Goal: Contribute content: Add original content to the website for others to see

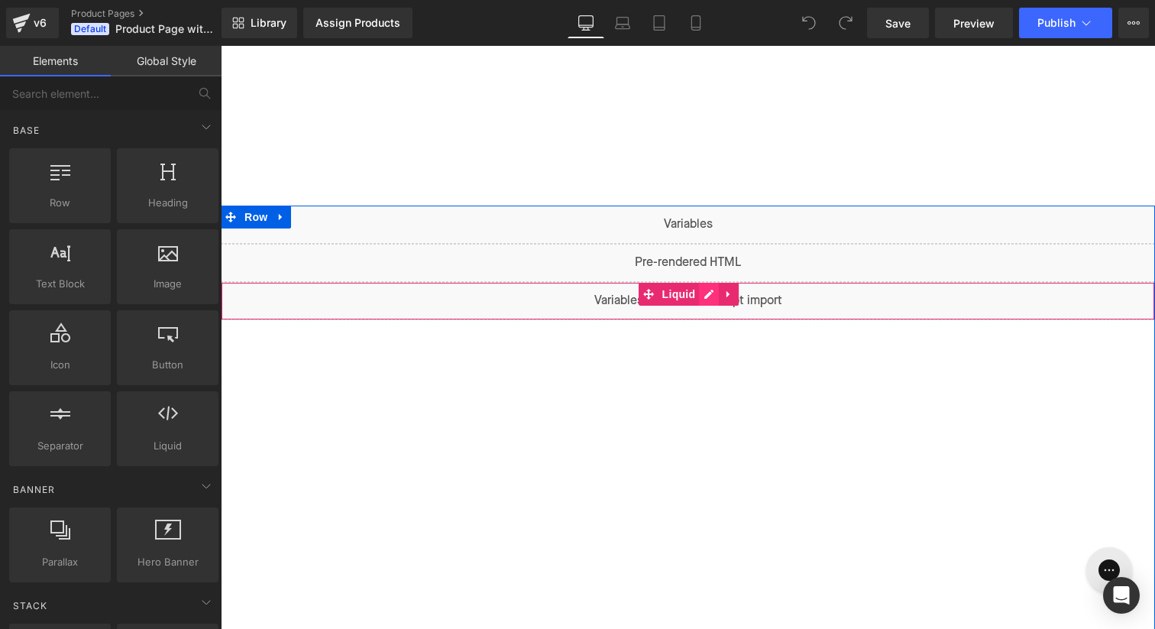
click at [705, 294] on div "Liquid" at bounding box center [688, 301] width 934 height 38
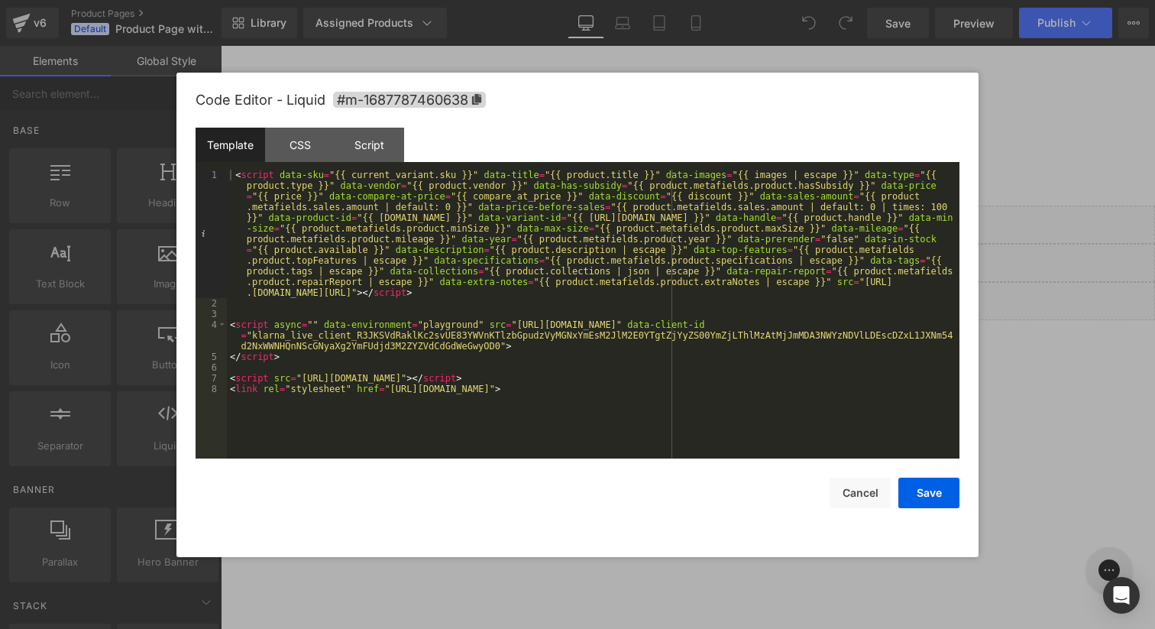
click at [833, 281] on div "< script data-sku = "{{ current_variant.sku }}" data-title = "{{ product.title …" at bounding box center [593, 384] width 733 height 428
paste textarea
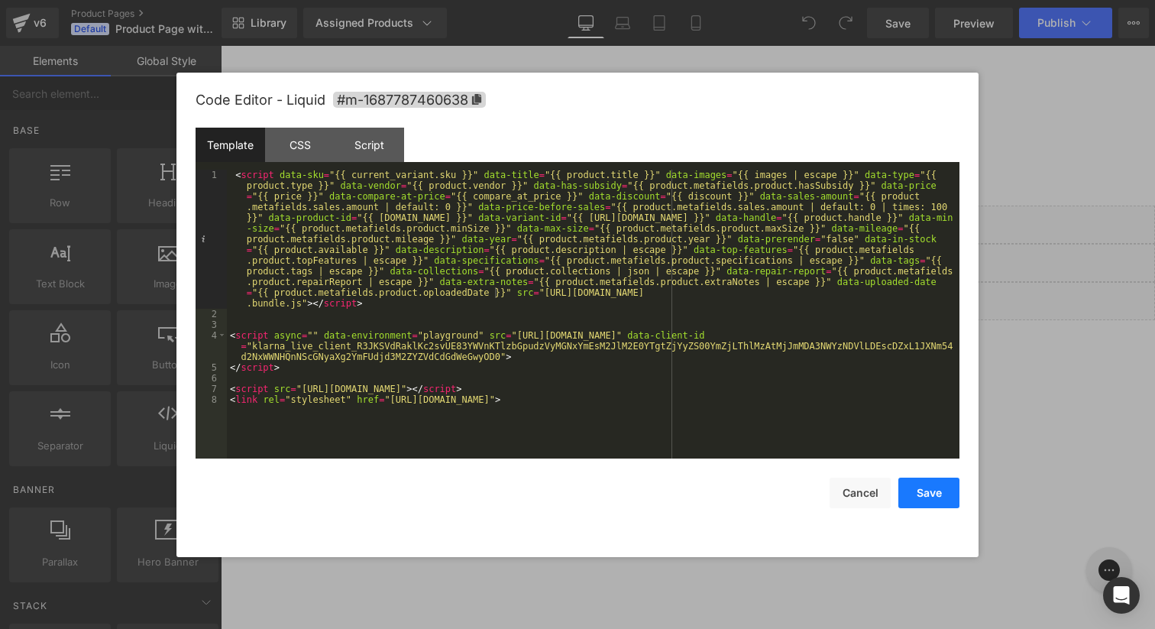
click at [924, 497] on button "Save" at bounding box center [929, 493] width 61 height 31
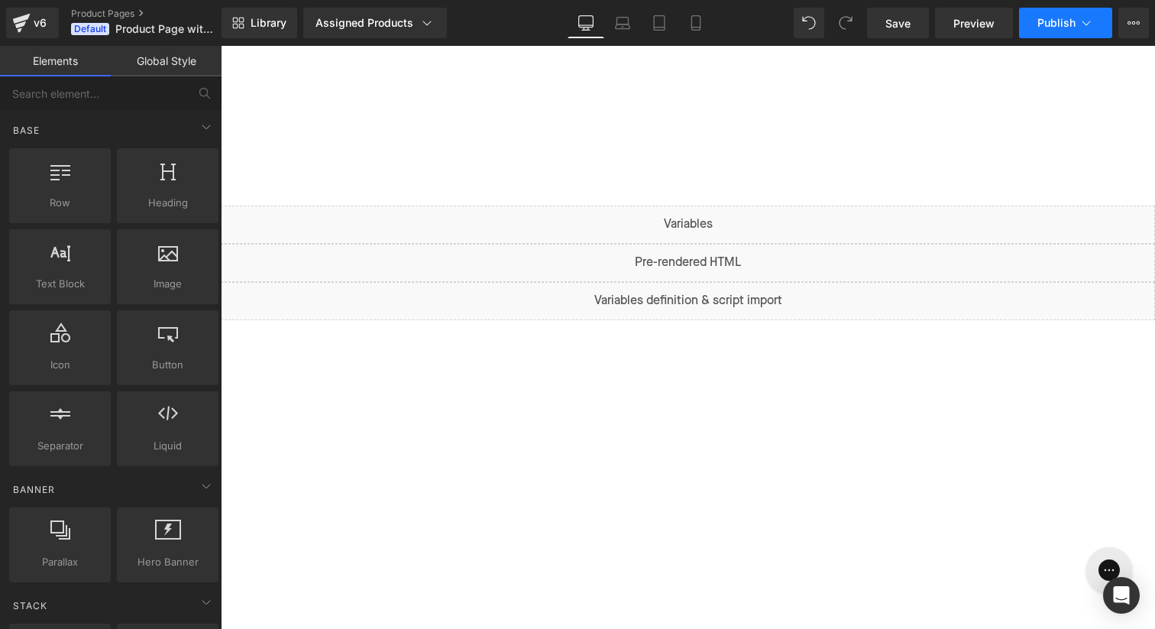
click at [1038, 26] on span "Publish" at bounding box center [1057, 23] width 38 height 12
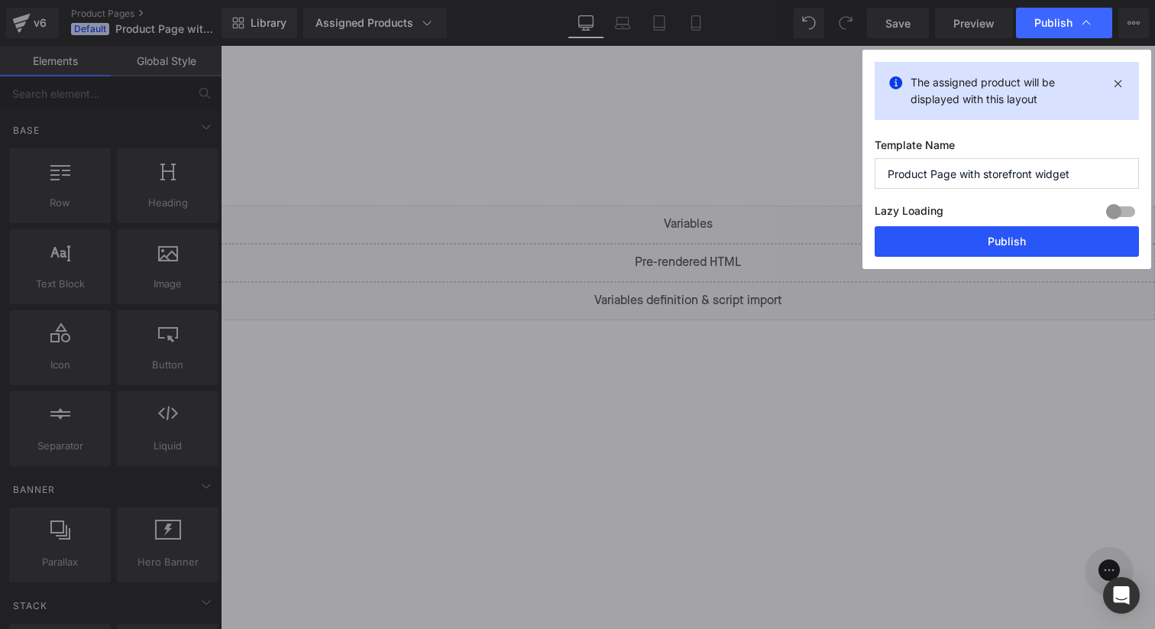
click at [1024, 252] on button "Publish" at bounding box center [1007, 241] width 264 height 31
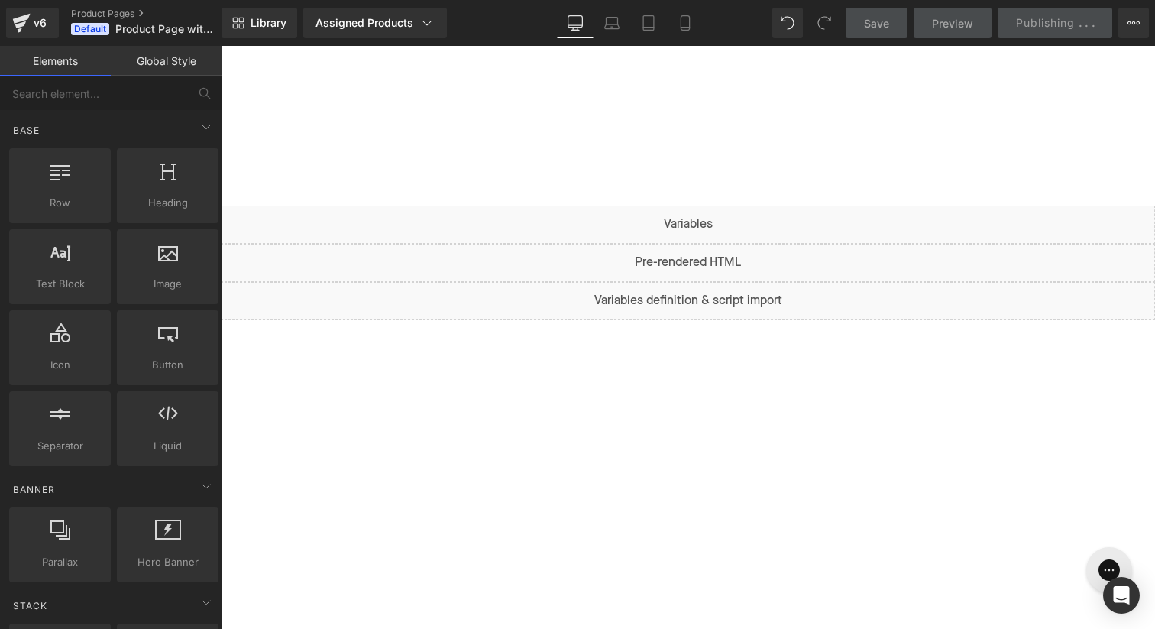
click at [597, 96] on div at bounding box center [688, 126] width 934 height 160
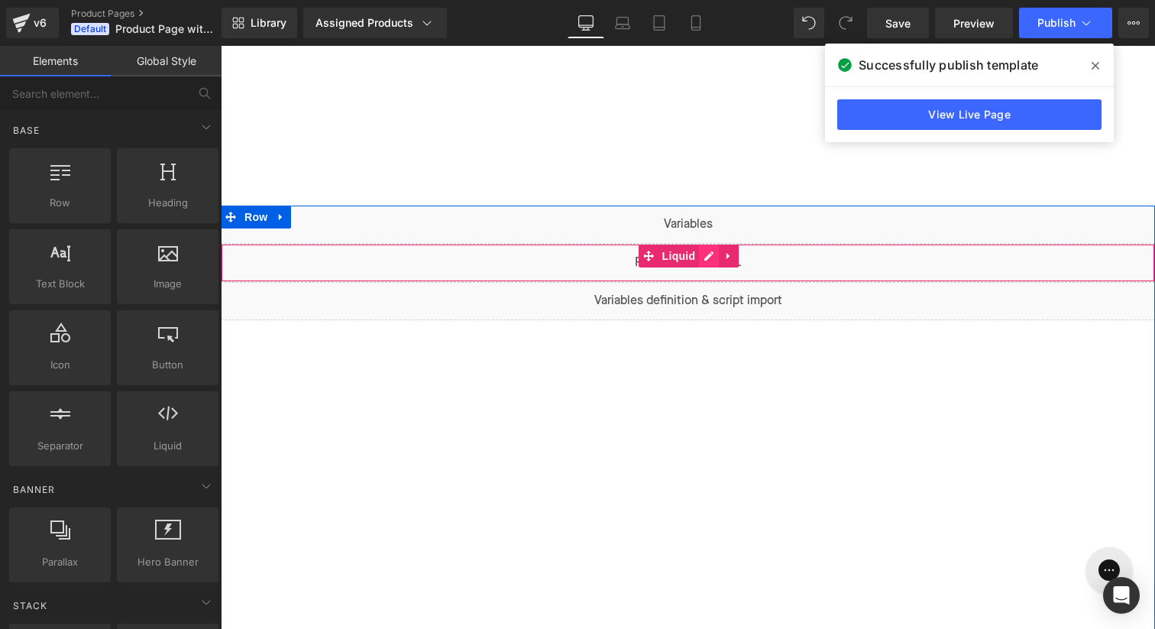
click at [705, 260] on div "Liquid" at bounding box center [688, 263] width 934 height 38
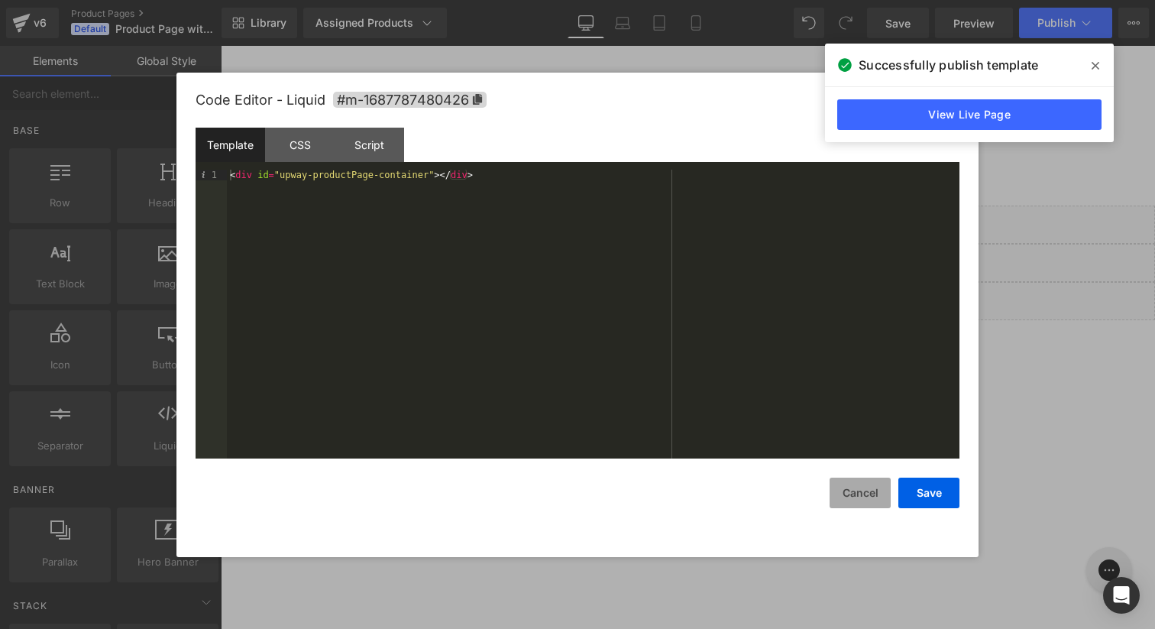
click at [856, 499] on button "Cancel" at bounding box center [860, 493] width 61 height 31
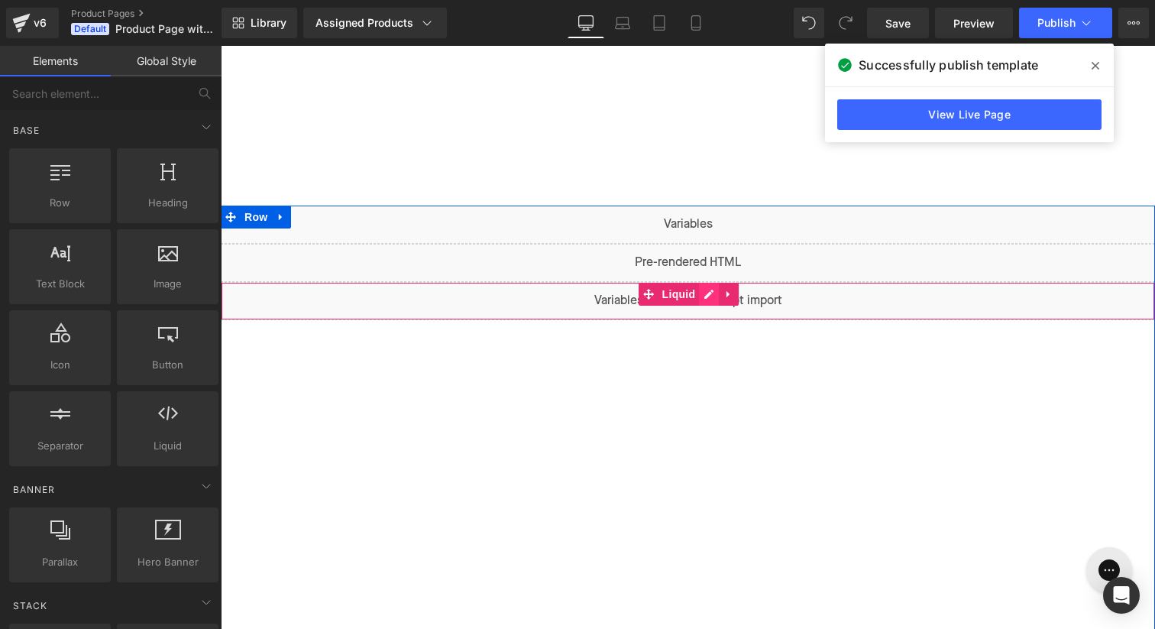
click at [706, 295] on div "Liquid" at bounding box center [688, 301] width 934 height 38
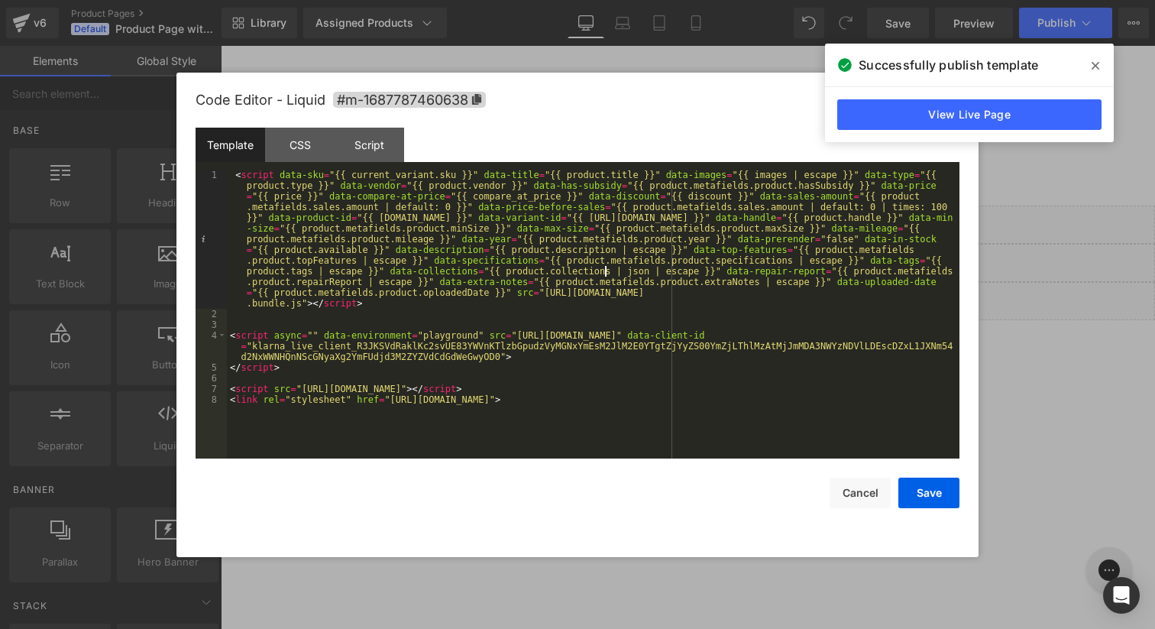
click at [604, 270] on div "< script data-sku = "{{ current_variant.sku }}" data-title = "{{ product.title …" at bounding box center [593, 389] width 733 height 439
click at [380, 297] on div "< script data-sku = "{{ current_variant.sku }}" data-title = "{{ product.title …" at bounding box center [593, 389] width 733 height 439
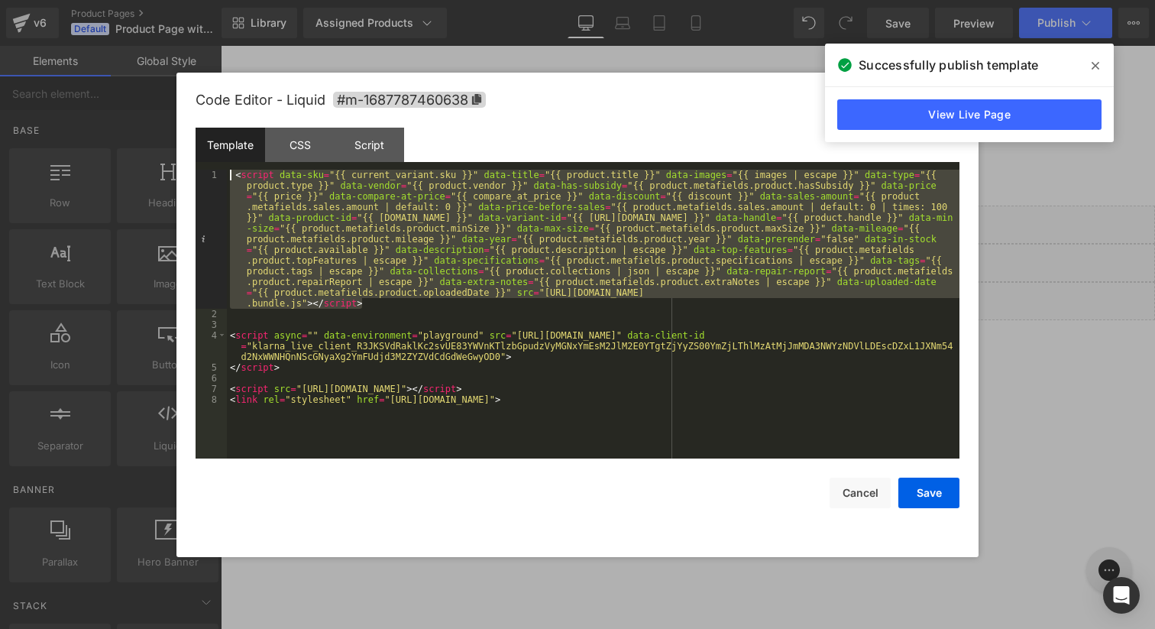
drag, startPoint x: 374, startPoint y: 306, endPoint x: 193, endPoint y: 164, distance: 230.8
click at [193, 164] on div "Code Editor - Liquid #m-1687787460638 Template CSS Script Data 1 2 3 4 5 6 7 8 …" at bounding box center [577, 315] width 802 height 484
click at [817, 304] on div "< script data-sku = "{{ current_variant.sku }}" data-title = "{{ product.title …" at bounding box center [593, 389] width 733 height 439
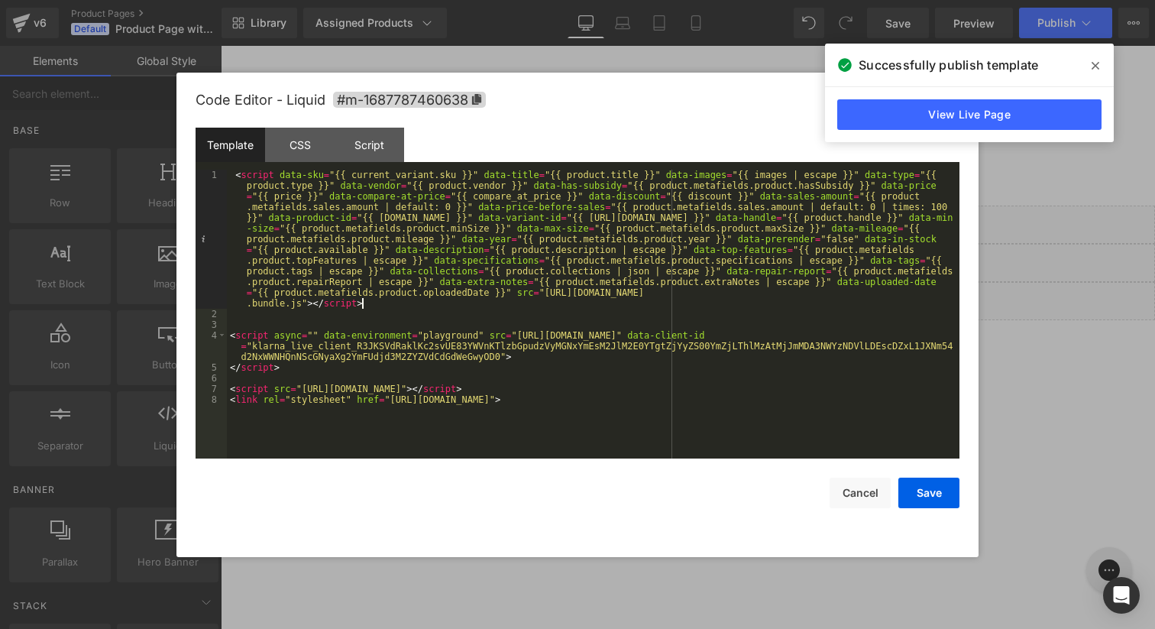
click at [452, 290] on div "< script data-sku = "{{ current_variant.sku }}" data-title = "{{ product.title …" at bounding box center [593, 389] width 733 height 439
click at [945, 487] on button "Save" at bounding box center [929, 493] width 61 height 31
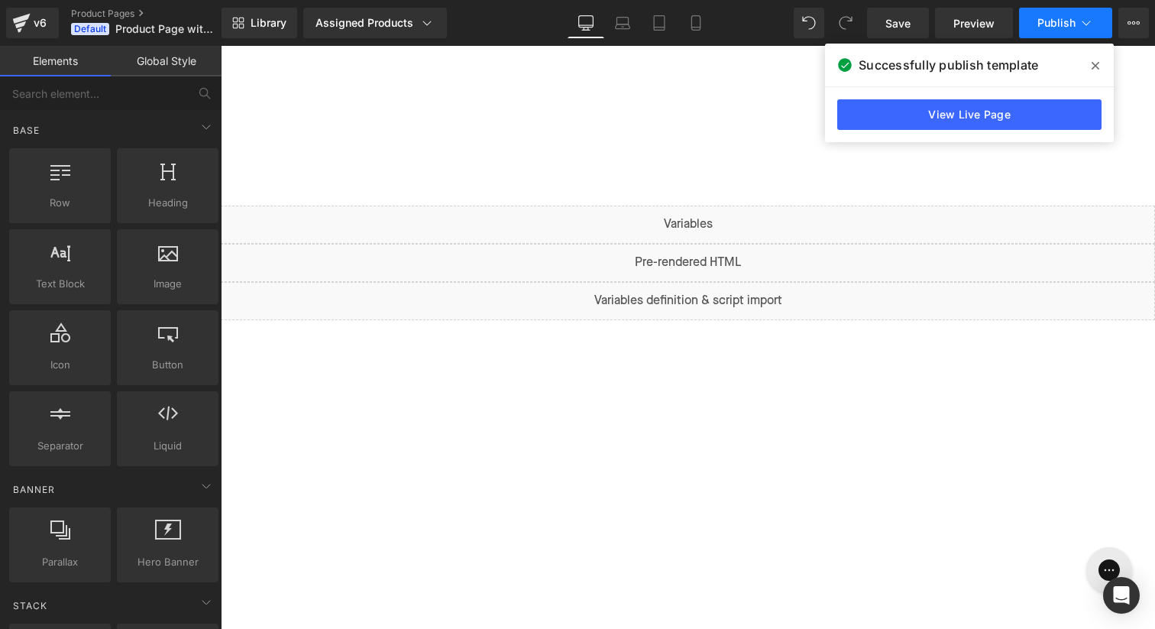
click at [1055, 24] on span "Publish" at bounding box center [1057, 23] width 38 height 12
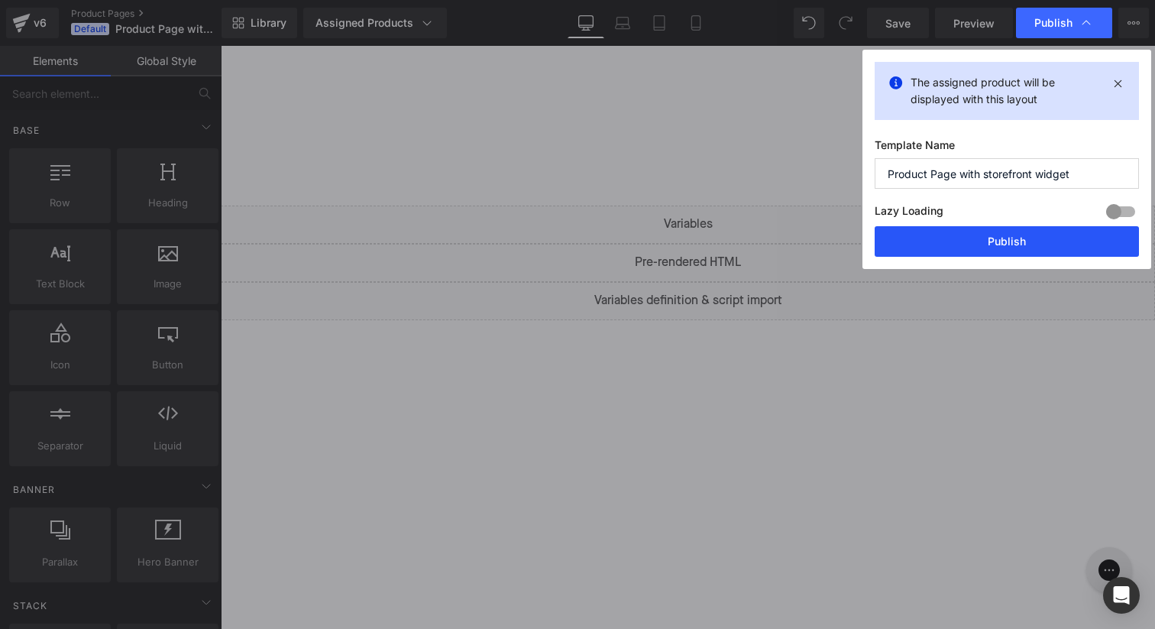
click at [1018, 240] on button "Publish" at bounding box center [1007, 241] width 264 height 31
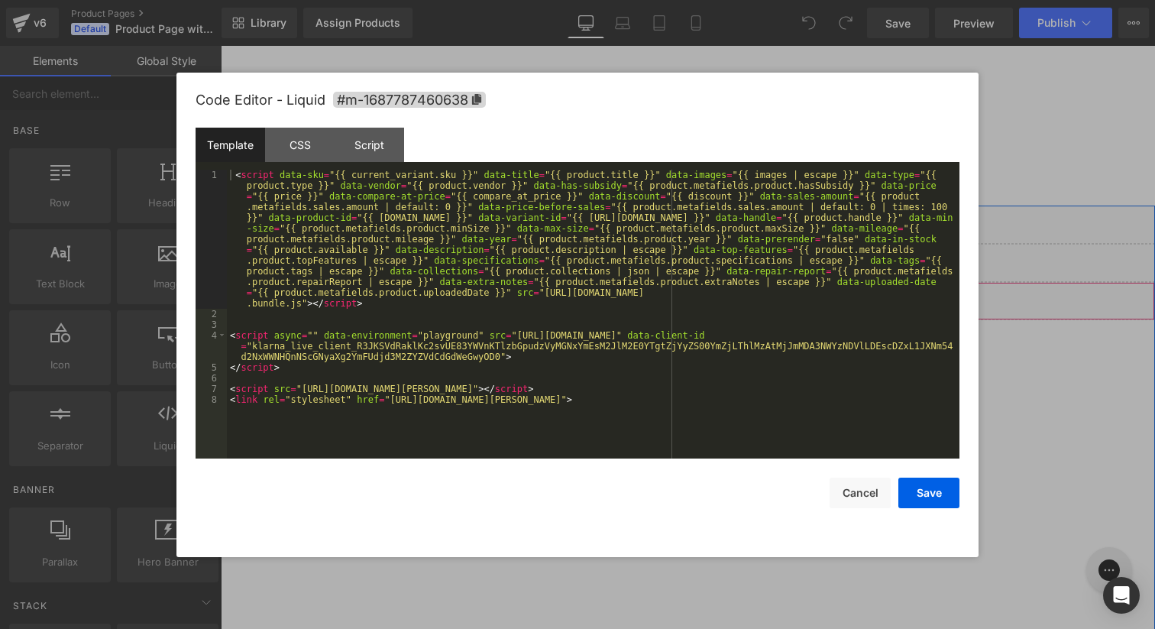
click at [711, 300] on div "Liquid" at bounding box center [688, 301] width 934 height 38
click at [630, 314] on div "< script data-sku = "{{ current_variant.sku }}" data-title = "{{ product.title …" at bounding box center [593, 389] width 733 height 439
drag, startPoint x: 835, startPoint y: 281, endPoint x: 510, endPoint y: 290, distance: 324.8
click at [510, 290] on div "< script data-sku = "{{ current_variant.sku }}" data-title = "{{ product.title …" at bounding box center [593, 389] width 733 height 439
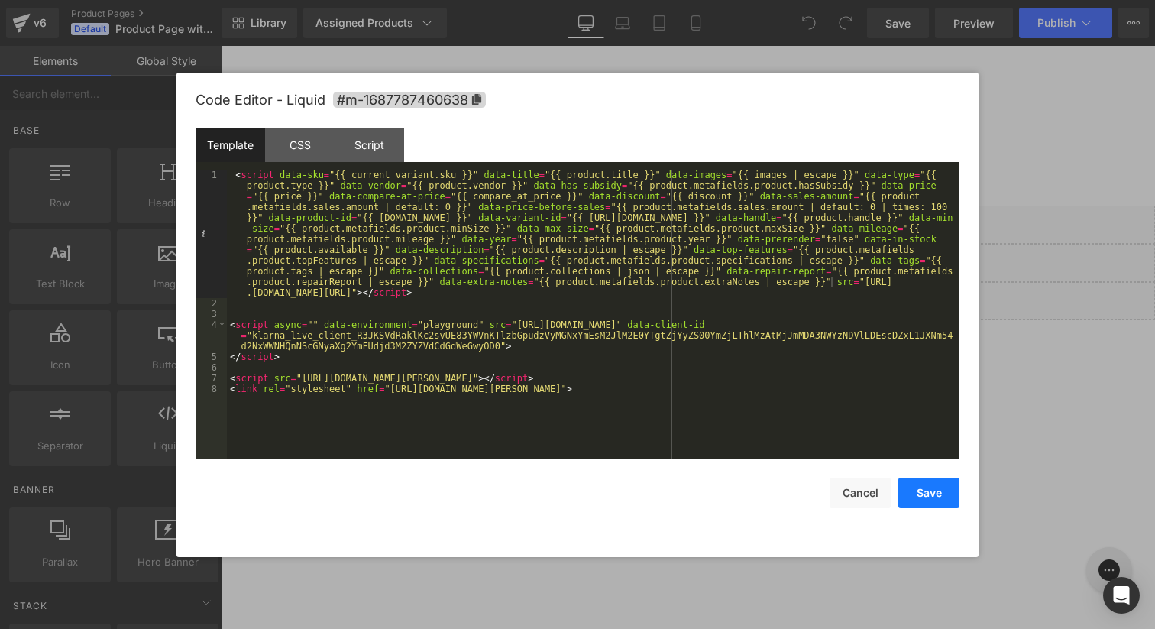
click at [934, 501] on button "Save" at bounding box center [929, 493] width 61 height 31
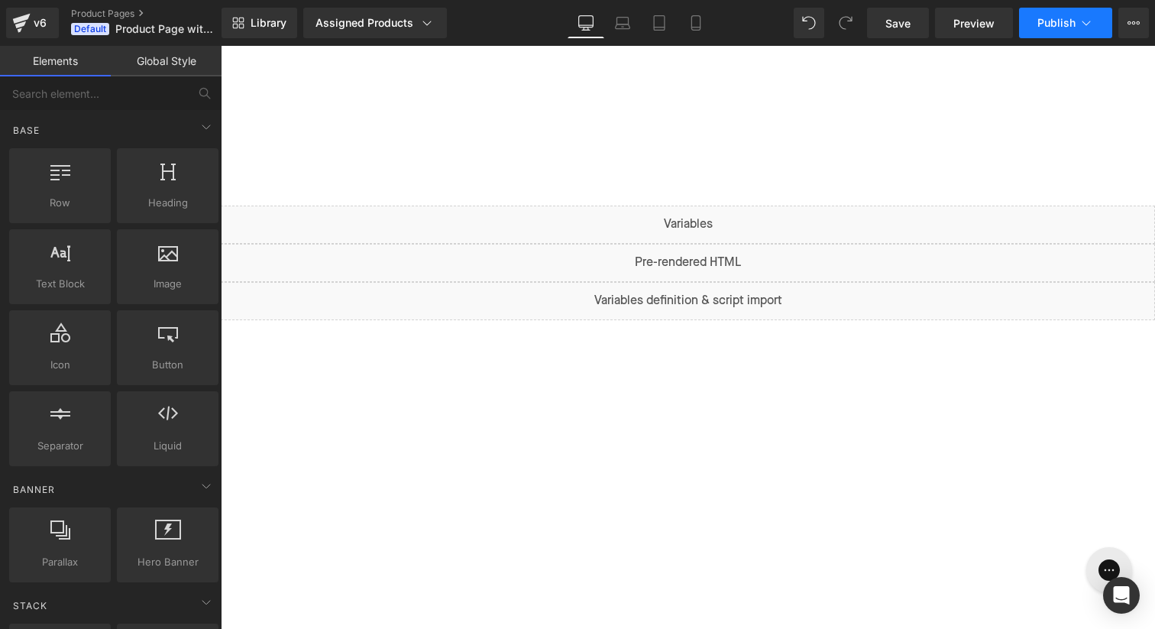
click at [1062, 21] on span "Publish" at bounding box center [1057, 23] width 38 height 12
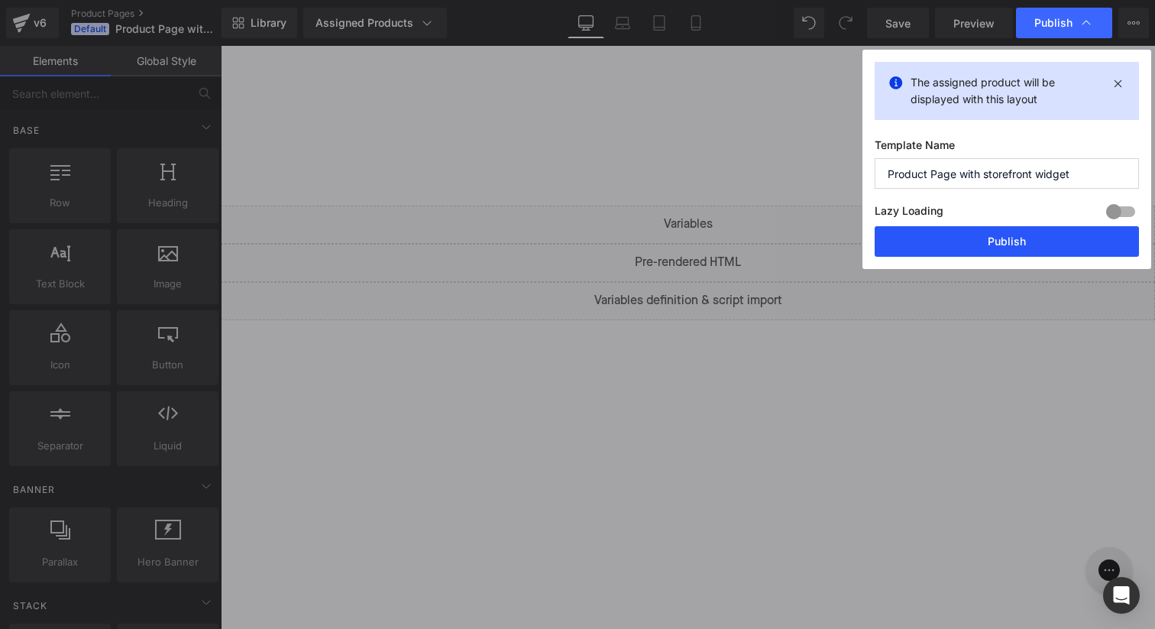
click at [963, 244] on button "Publish" at bounding box center [1007, 241] width 264 height 31
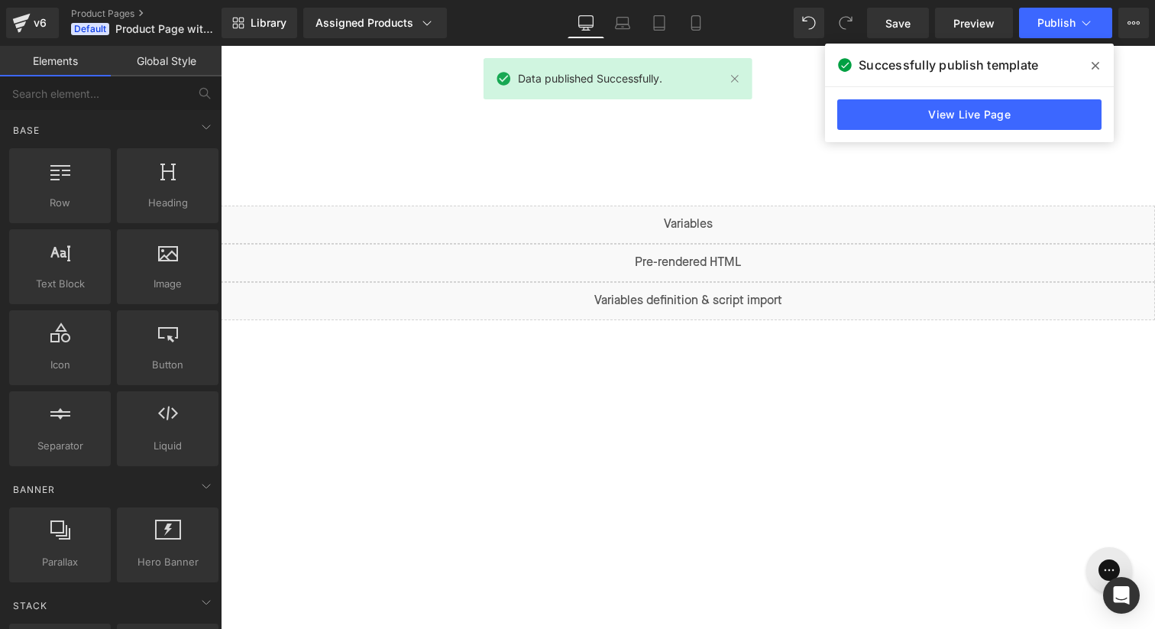
click at [1096, 63] on icon at bounding box center [1096, 66] width 8 height 12
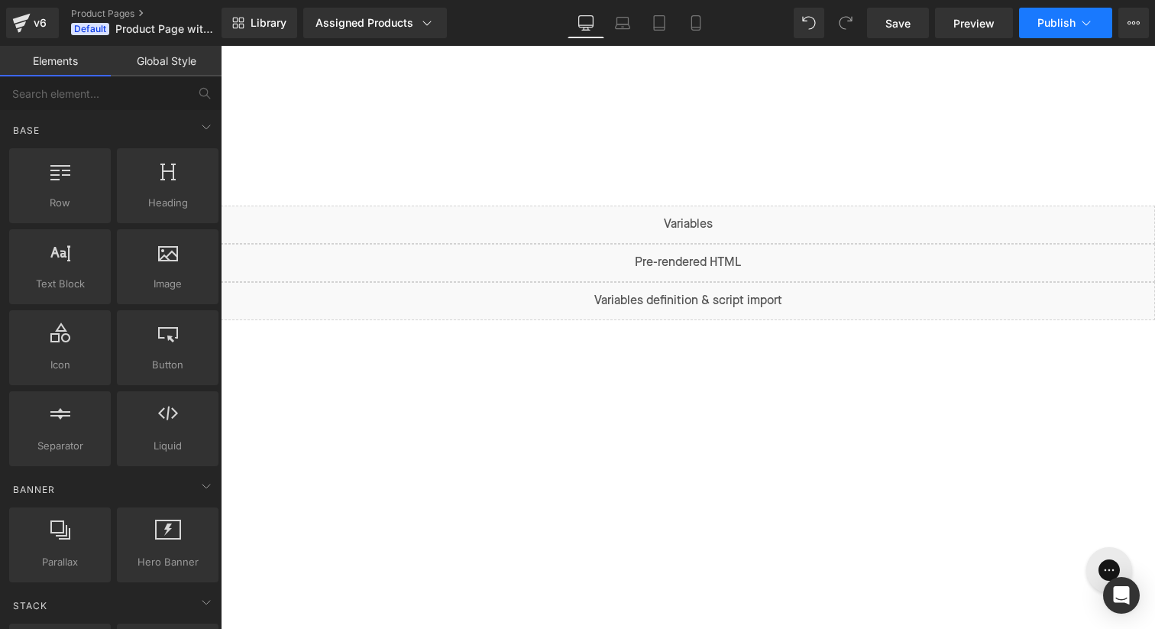
click at [1053, 22] on span "Publish" at bounding box center [1057, 23] width 38 height 12
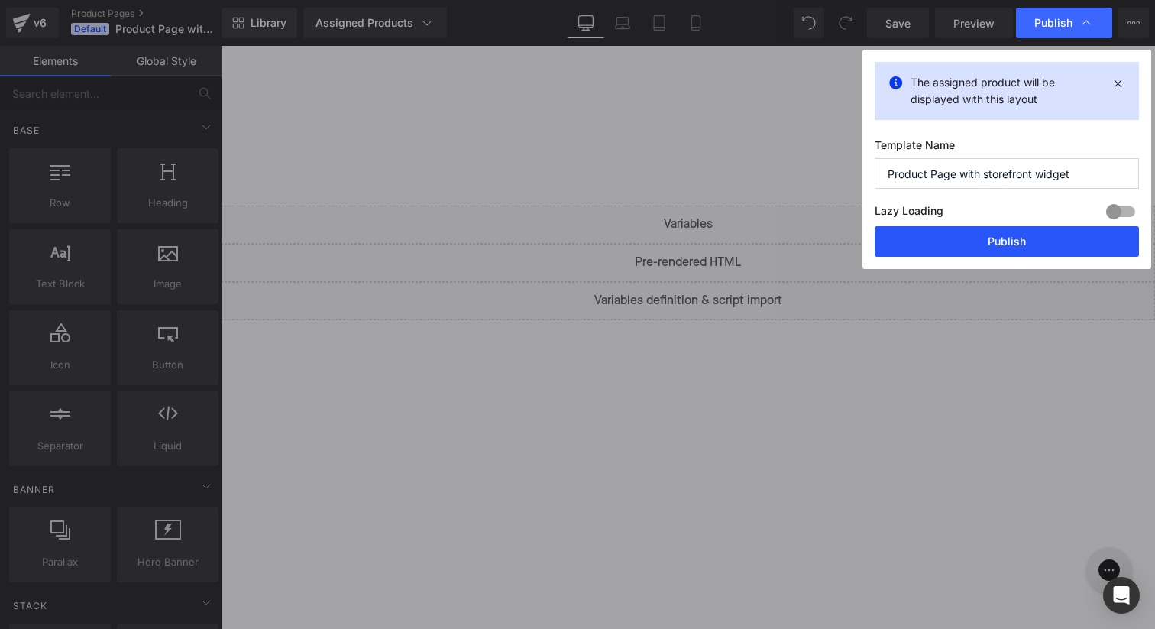
click at [1026, 244] on button "Publish" at bounding box center [1007, 241] width 264 height 31
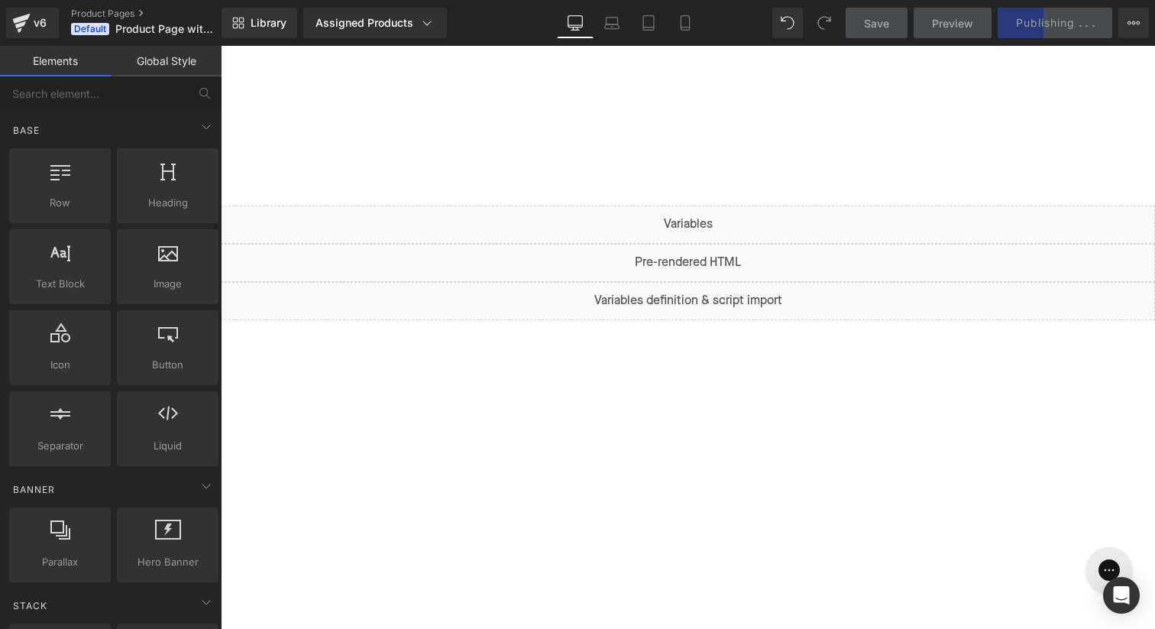
click at [736, 88] on div at bounding box center [688, 126] width 934 height 160
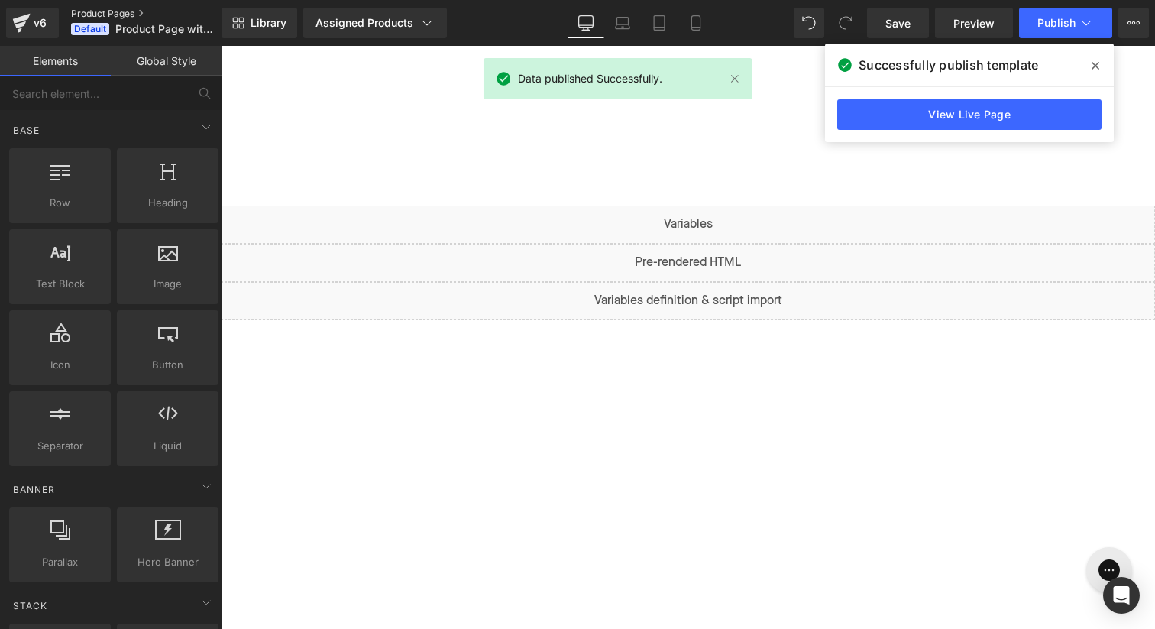
click at [89, 11] on link "Product Pages" at bounding box center [159, 14] width 176 height 12
